Goal: Task Accomplishment & Management: Use online tool/utility

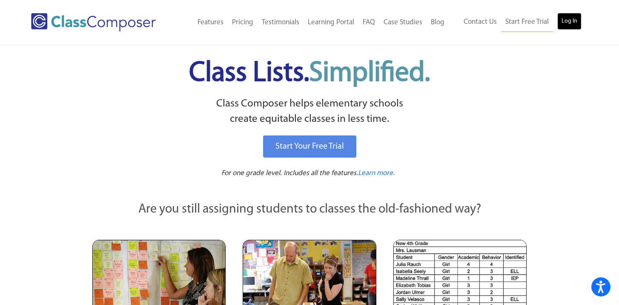
click at [565, 22] on link "Log In" at bounding box center [570, 21] width 24 height 17
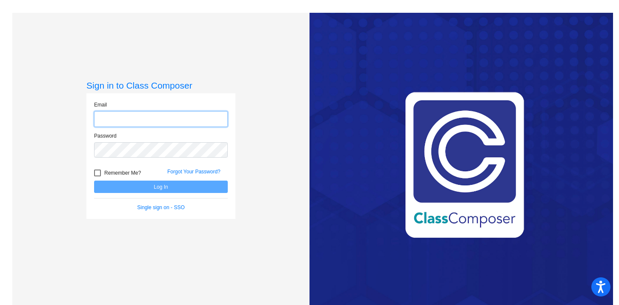
type input "[EMAIL_ADDRESS][DOMAIN_NAME]"
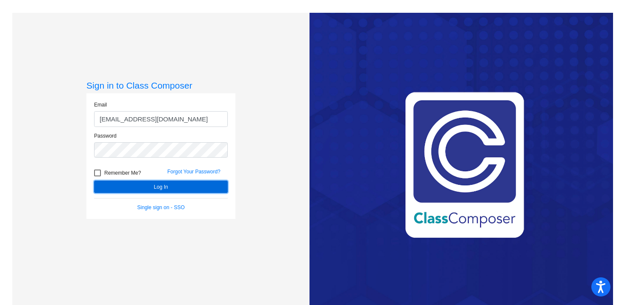
click at [158, 187] on button "Log In" at bounding box center [161, 187] width 134 height 12
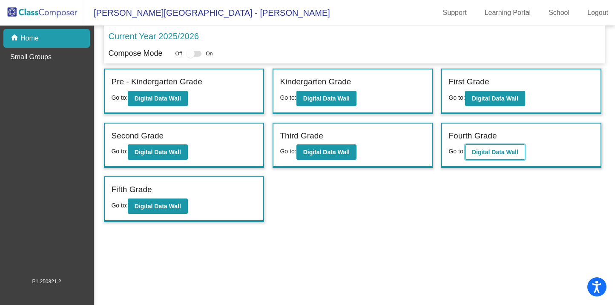
click at [490, 150] on b "Digital Data Wall" at bounding box center [495, 152] width 46 height 7
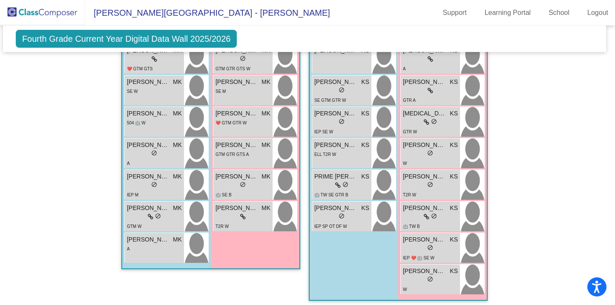
scroll to position [1262, 3]
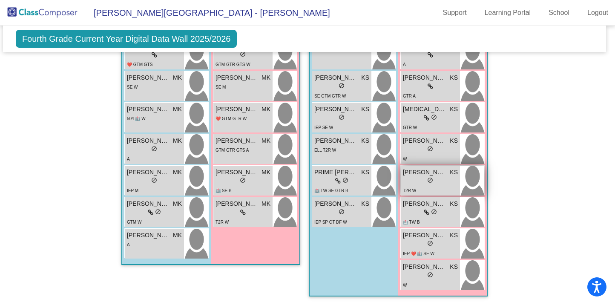
click at [411, 177] on div "lock do_not_disturb_alt" at bounding box center [430, 181] width 55 height 9
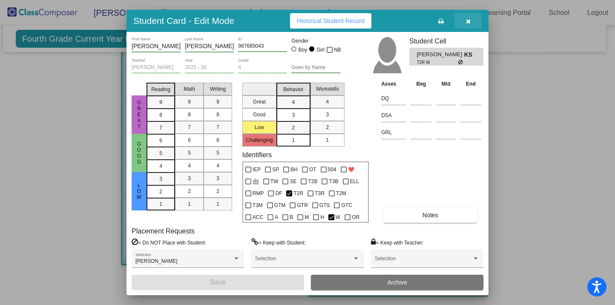
click at [469, 20] on icon "button" at bounding box center [468, 21] width 5 height 6
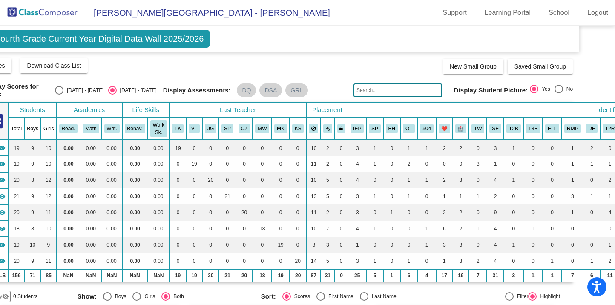
scroll to position [0, 0]
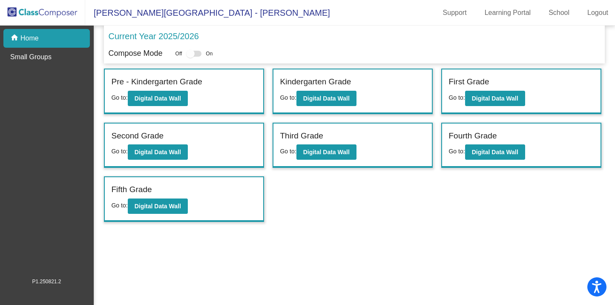
click at [196, 197] on div "Fifth Grade" at bounding box center [184, 191] width 146 height 15
click at [164, 207] on b "Digital Data Wall" at bounding box center [158, 206] width 46 height 7
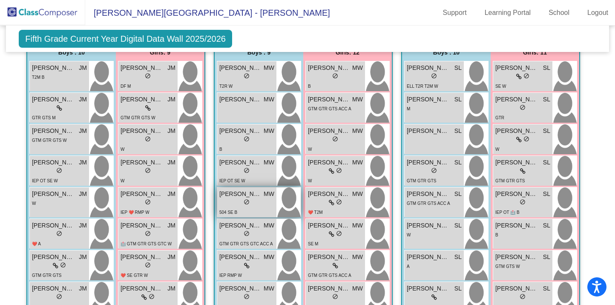
scroll to position [711, 0]
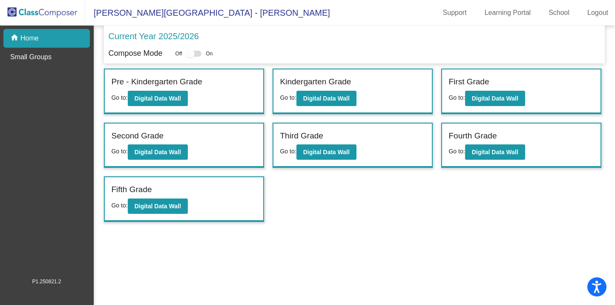
click at [190, 184] on div "Fifth Grade" at bounding box center [184, 191] width 146 height 15
click at [173, 208] on b "Digital Data Wall" at bounding box center [158, 206] width 46 height 7
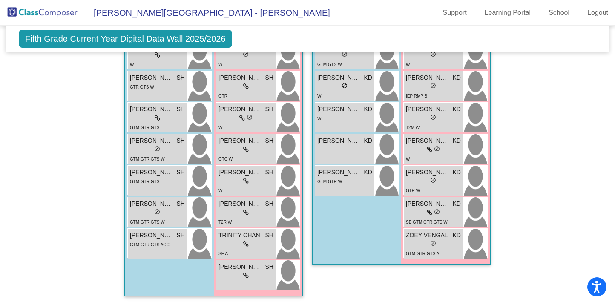
scroll to position [1263, 0]
